Goal: Transaction & Acquisition: Book appointment/travel/reservation

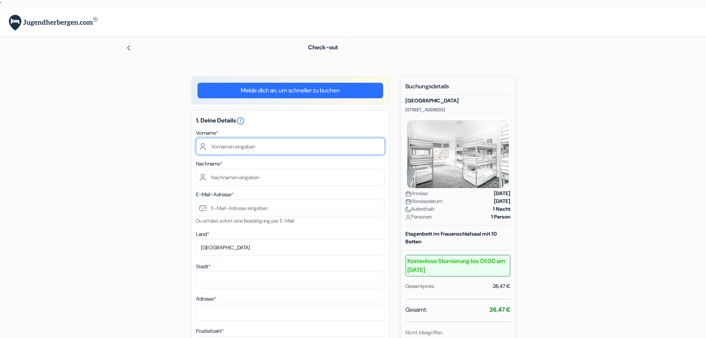
click at [231, 146] on input "text" at bounding box center [290, 146] width 189 height 17
type input "m"
type input "Milena"
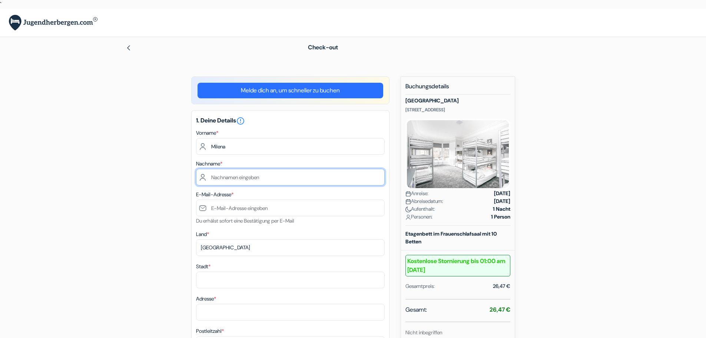
click at [226, 173] on input "text" at bounding box center [290, 177] width 189 height 17
type input "C"
type input "[PERSON_NAME]"
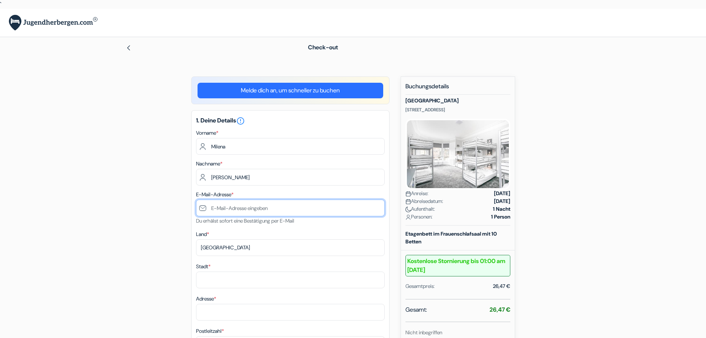
click at [224, 205] on input "text" at bounding box center [290, 207] width 189 height 17
type input "[EMAIL_ADDRESS][DOMAIN_NAME]"
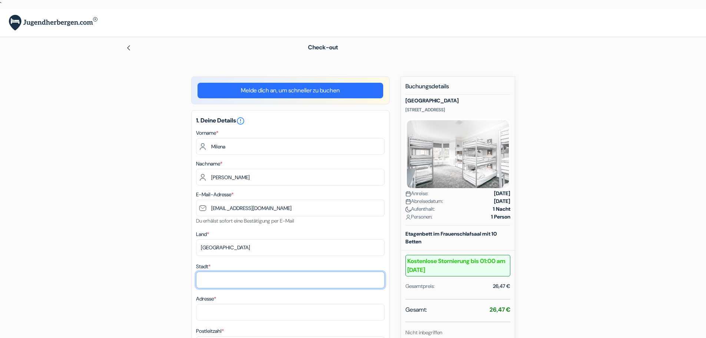
click at [204, 281] on input "Stadt *" at bounding box center [290, 279] width 189 height 17
type input "Berngau"
type input "Weiherstr. 10"
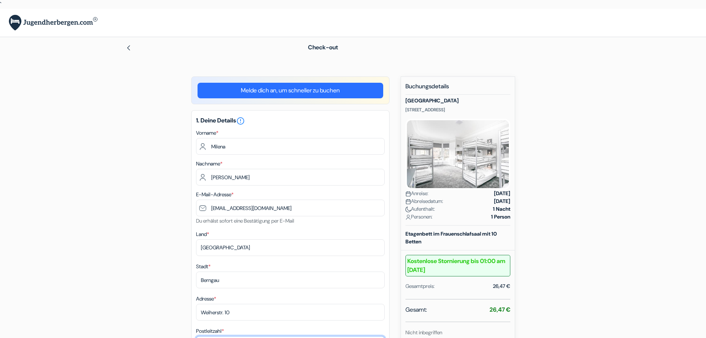
type input "92361"
type input "01717522240"
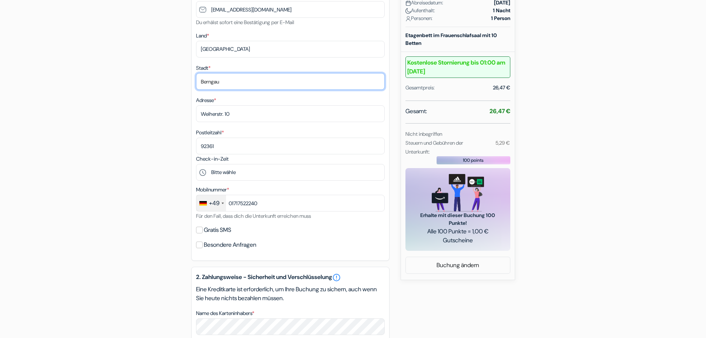
scroll to position [196, 0]
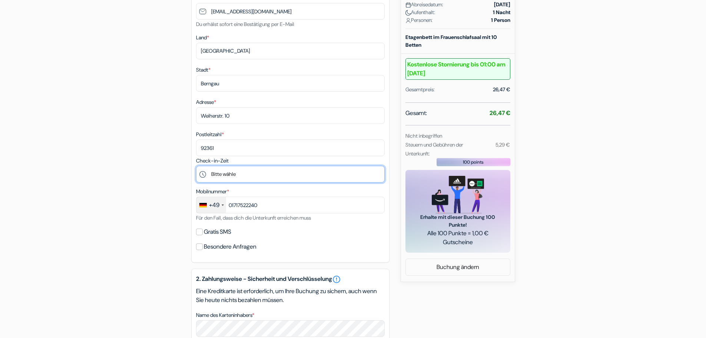
click at [261, 174] on select "Bitte wähle 15:00 16:00 17:00 18:00 19:00 20:00 21:00 22:00 23:00" at bounding box center [290, 174] width 189 height 17
select select "16"
click at [196, 166] on select "Bitte wähle 15:00 16:00 17:00 18:00 19:00 20:00 21:00 22:00 23:00" at bounding box center [290, 174] width 189 height 17
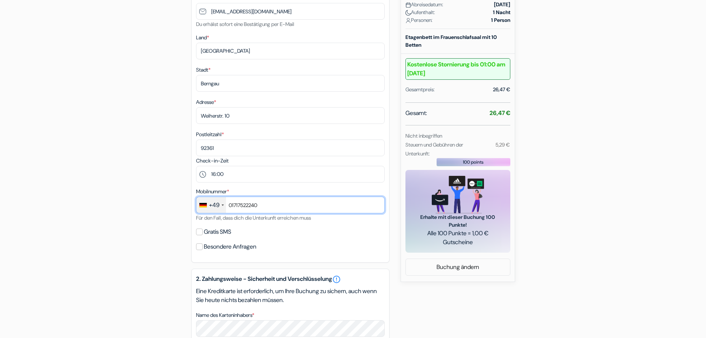
drag, startPoint x: 258, startPoint y: 206, endPoint x: 214, endPoint y: 202, distance: 44.7
click at [214, 202] on div "+49 France +33 United Kingdom +44 Germany (Deutschland) +49 Spain (España) +34 …" at bounding box center [290, 204] width 189 height 17
type input "1606223955"
click at [175, 245] on div "add_box West End Hotel 35 Palmerston Place, Edinburgh, Schottland Details zur U…" at bounding box center [353, 212] width 489 height 664
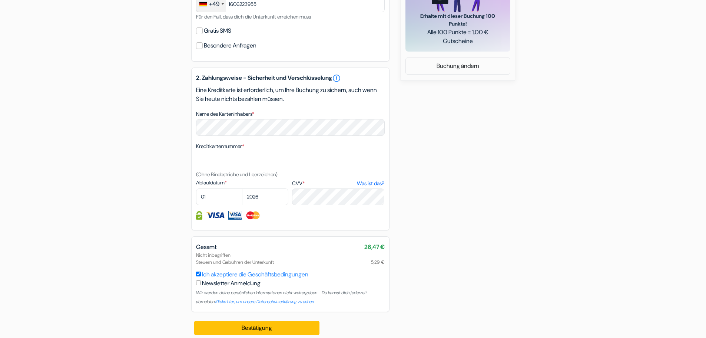
scroll to position [403, 0]
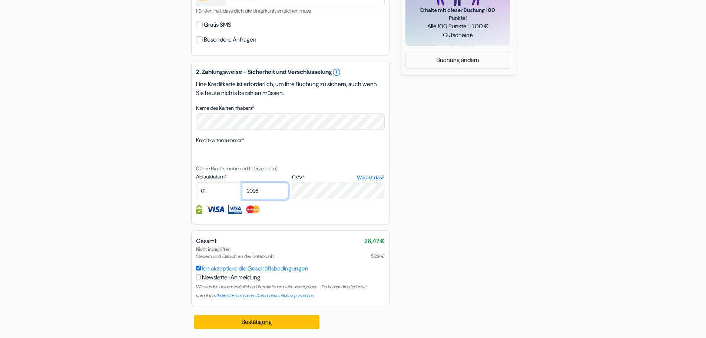
click at [263, 188] on select "2025 2026 2027 2028 2029 2030 2031 2032 2033 2034 2035 2036 2037 2038 2039 2040…" at bounding box center [265, 190] width 46 height 17
select select "2029"
click at [242, 182] on select "2025 2026 2027 2028 2029 2030 2031 2032 2033 2034 2035 2036 2037 2038 2039 2040…" at bounding box center [265, 190] width 46 height 17
click at [209, 189] on select "01 02 03 04 05 06 07 08 09 10 11 12" at bounding box center [219, 190] width 46 height 17
select select "05"
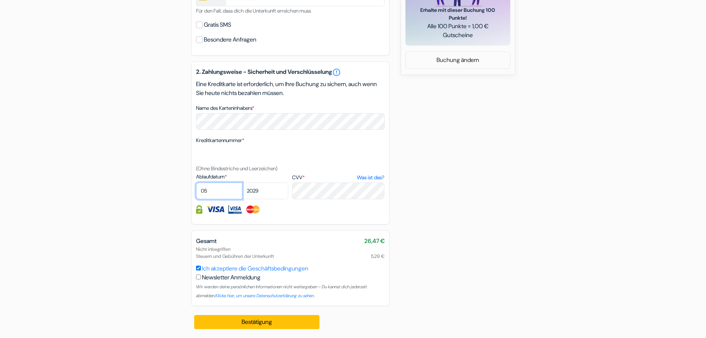
click at [196, 182] on select "01 02 03 04 05 06 07 08 09 10 11 12" at bounding box center [219, 190] width 46 height 17
click at [218, 328] on button "Bestätigung Loading..." at bounding box center [257, 322] width 126 height 14
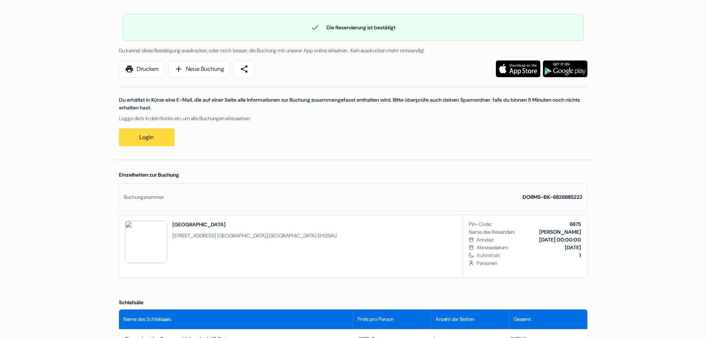
scroll to position [49, 0]
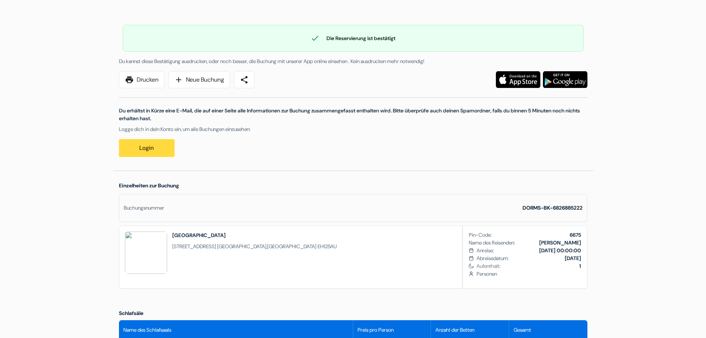
drag, startPoint x: 700, startPoint y: 40, endPoint x: 700, endPoint y: 25, distance: 15.2
